Goal: Task Accomplishment & Management: Manage account settings

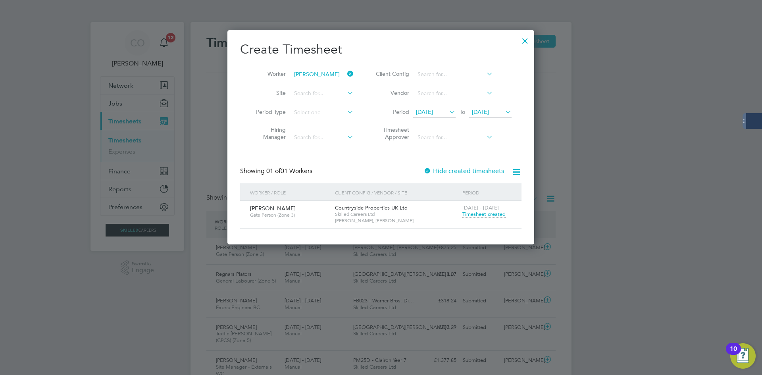
click at [472, 213] on span "Timesheet created" at bounding box center [483, 214] width 43 height 7
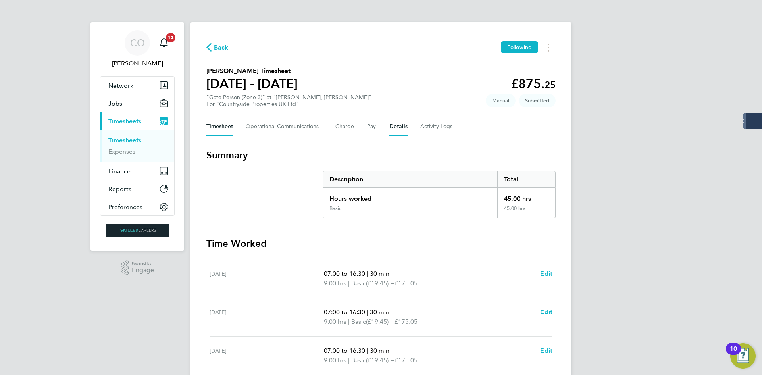
click at [402, 129] on button "Details" at bounding box center [398, 126] width 18 height 19
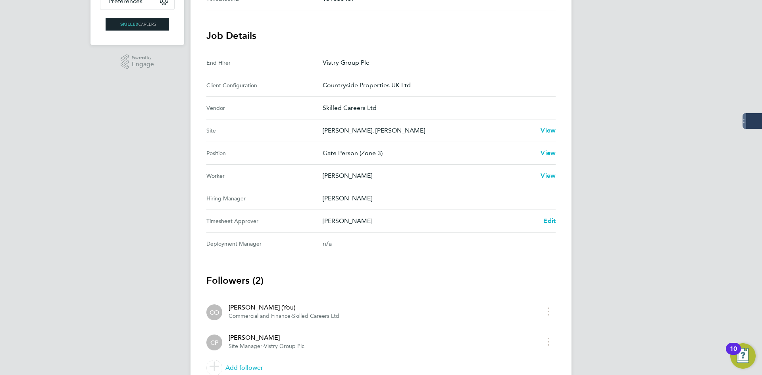
scroll to position [242, 0]
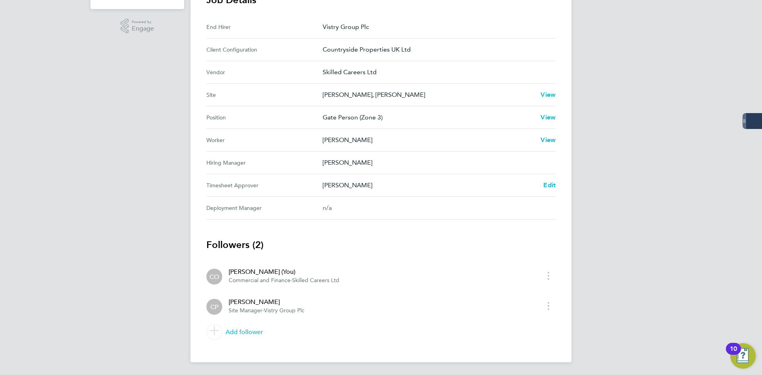
click at [541, 186] on div "[PERSON_NAME] Edit" at bounding box center [439, 186] width 233 height 10
click at [290, 285] on li "CO [PERSON_NAME] (You) Commercial and Finance · Skilled Careers Ltd" at bounding box center [380, 276] width 349 height 30
click at [156, 286] on div "CO [PERSON_NAME] Notifications 12 Applications: Network Businesses Sites Worker…" at bounding box center [381, 66] width 762 height 617
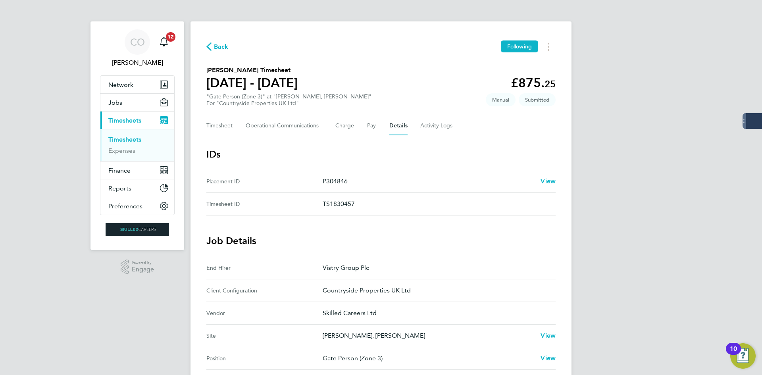
scroll to position [0, 0]
click at [218, 52] on span "Back" at bounding box center [221, 48] width 15 height 10
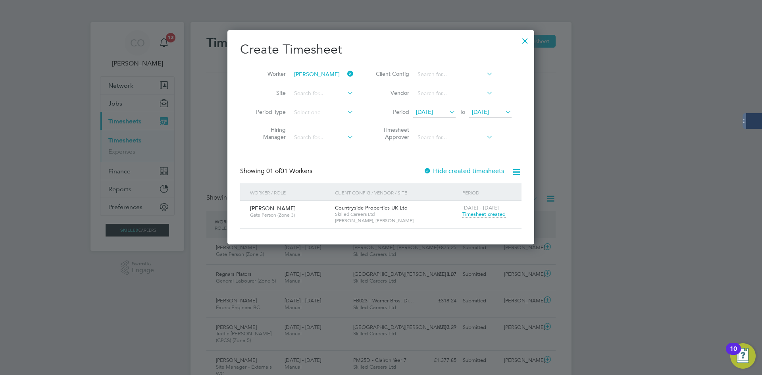
scroll to position [20, 69]
click at [511, 39] on div "Create Timesheet Worker [PERSON_NAME] Site Period Type Hiring Manager Client Co…" at bounding box center [380, 137] width 307 height 214
click at [469, 216] on span "Timesheet created" at bounding box center [483, 214] width 43 height 7
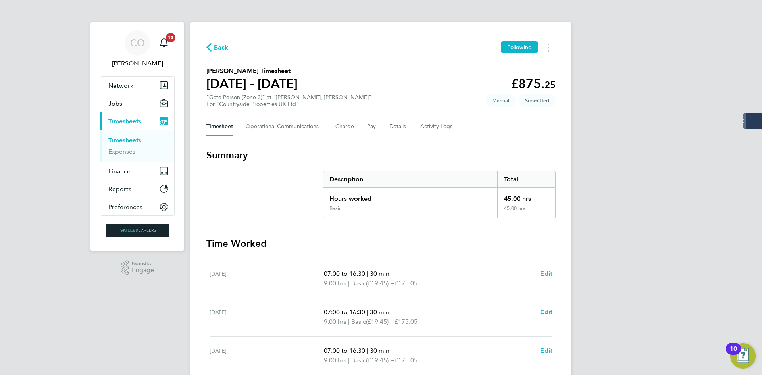
drag, startPoint x: 219, startPoint y: 45, endPoint x: 237, endPoint y: 27, distance: 25.8
click at [226, 37] on div "Back Following [PERSON_NAME] Timesheet [DATE] - [DATE] £875. 25 "Gate Person (Z…" at bounding box center [381, 294] width 381 height 545
click at [219, 48] on span "Back" at bounding box center [221, 48] width 15 height 10
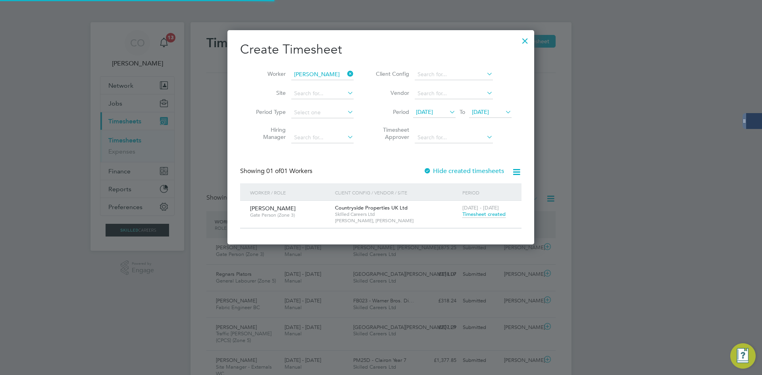
scroll to position [20, 69]
click at [530, 42] on div at bounding box center [525, 39] width 14 height 14
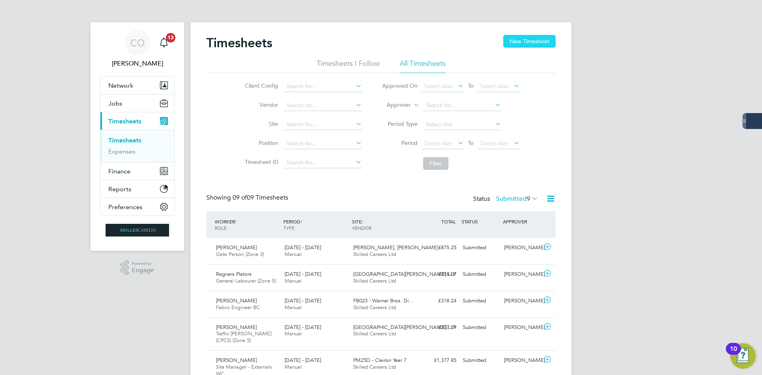
click at [534, 36] on button "New Timesheet" at bounding box center [529, 41] width 52 height 13
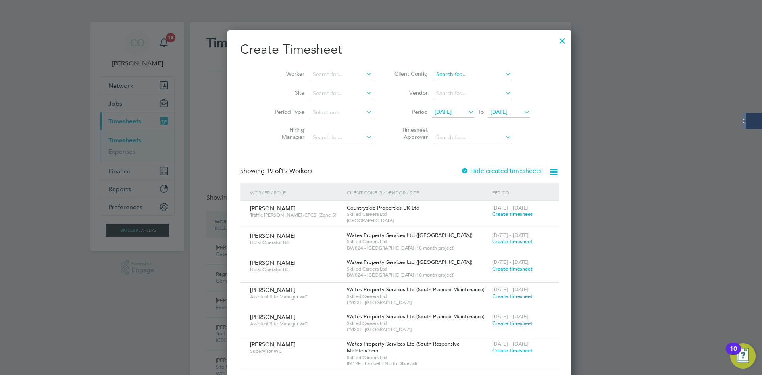
scroll to position [1051, 307]
click at [333, 72] on input at bounding box center [341, 74] width 62 height 11
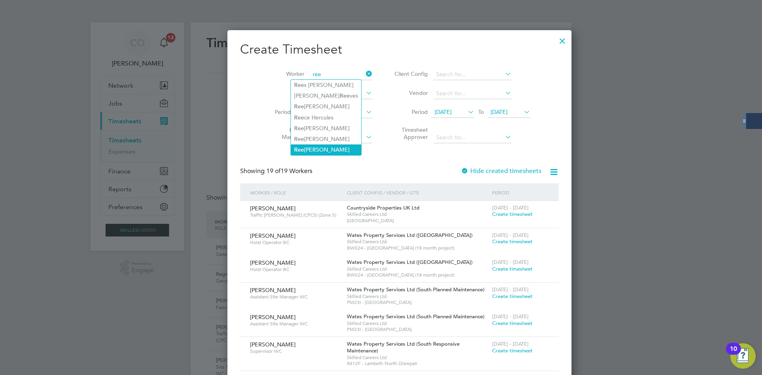
click at [317, 148] on li "Ree [PERSON_NAME]" at bounding box center [326, 149] width 70 height 11
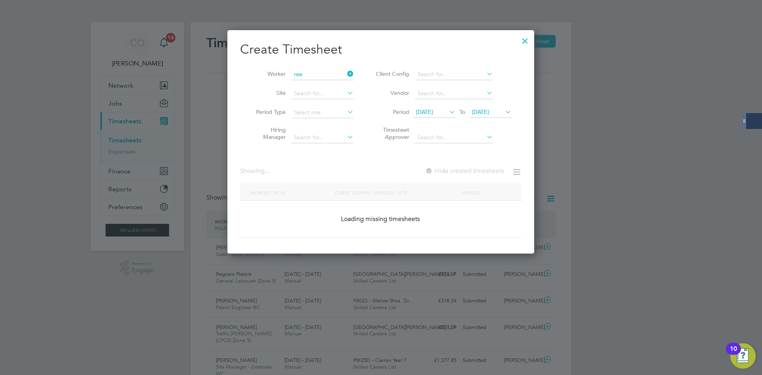
type input "[PERSON_NAME]"
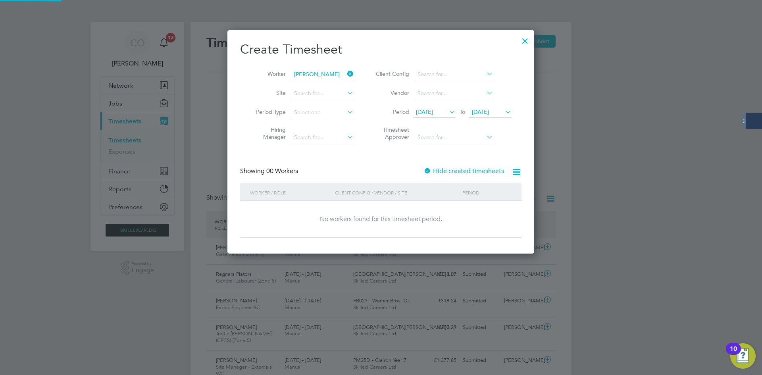
click at [478, 174] on label "Hide created timesheets" at bounding box center [464, 171] width 81 height 8
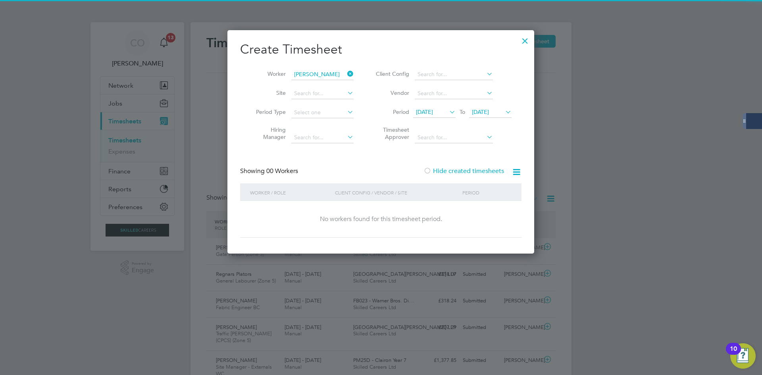
click at [478, 174] on label "Hide created timesheets" at bounding box center [464, 171] width 81 height 8
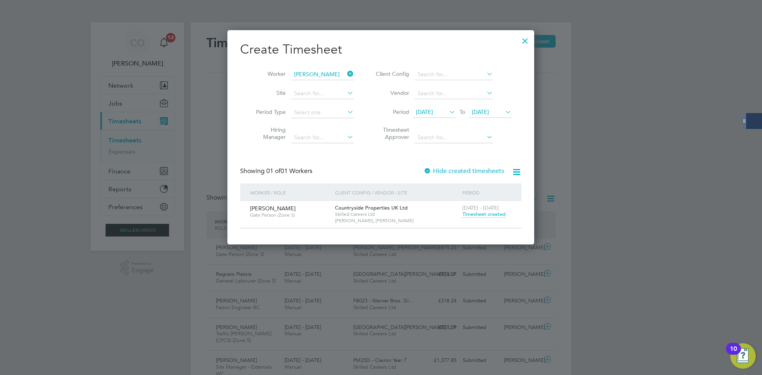
scroll to position [214, 307]
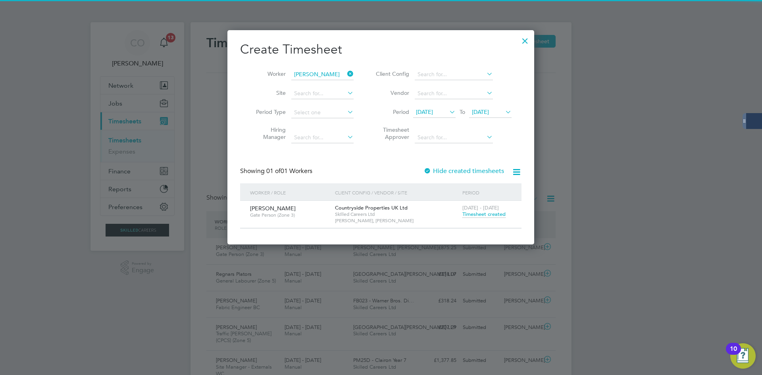
click at [481, 209] on span "[DATE] - [DATE]" at bounding box center [480, 207] width 37 height 7
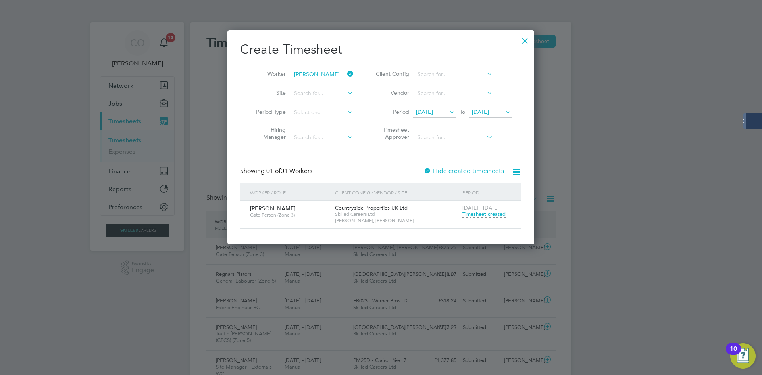
click at [484, 217] on span "Timesheet created" at bounding box center [483, 214] width 43 height 7
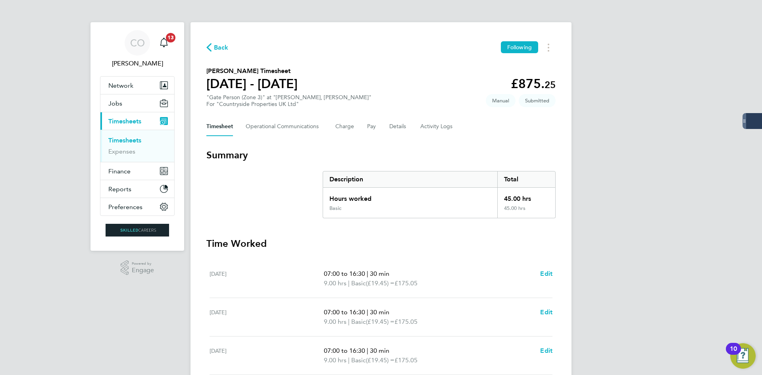
click at [215, 47] on span "Back" at bounding box center [217, 47] width 22 height 8
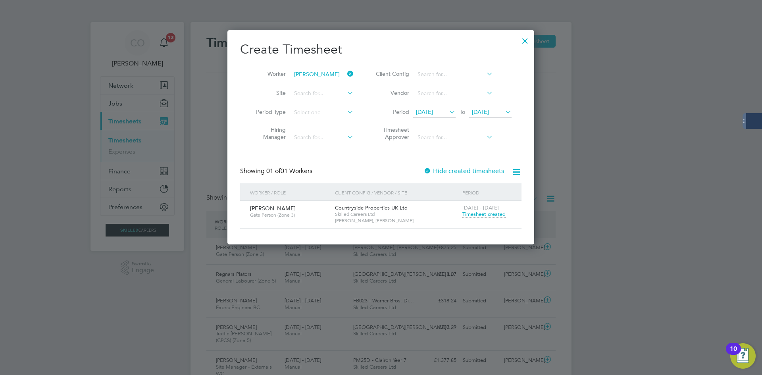
scroll to position [20, 69]
